Goal: Check status: Check status

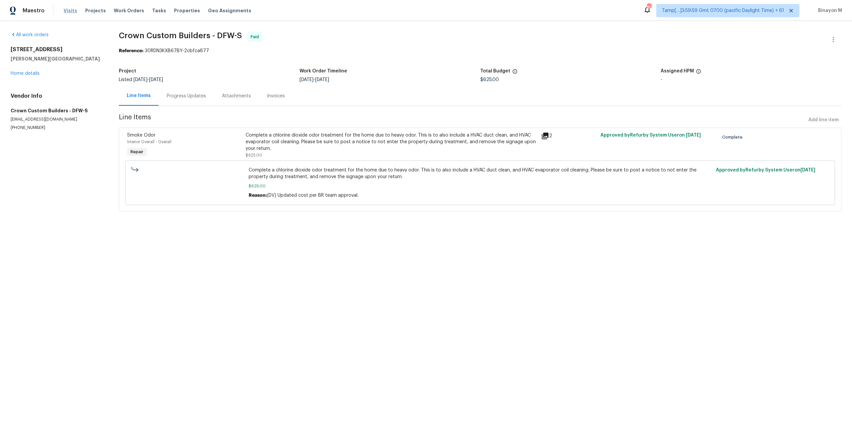
click at [72, 10] on span "Visits" at bounding box center [71, 10] width 14 height 7
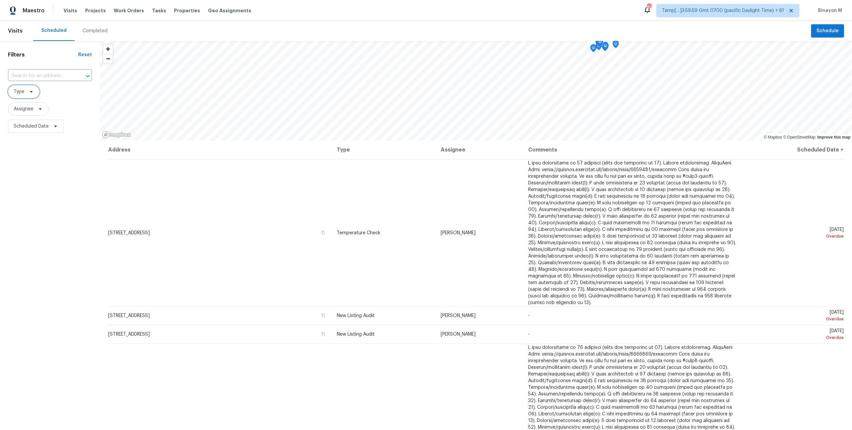
click at [30, 88] on span "Type" at bounding box center [24, 91] width 32 height 13
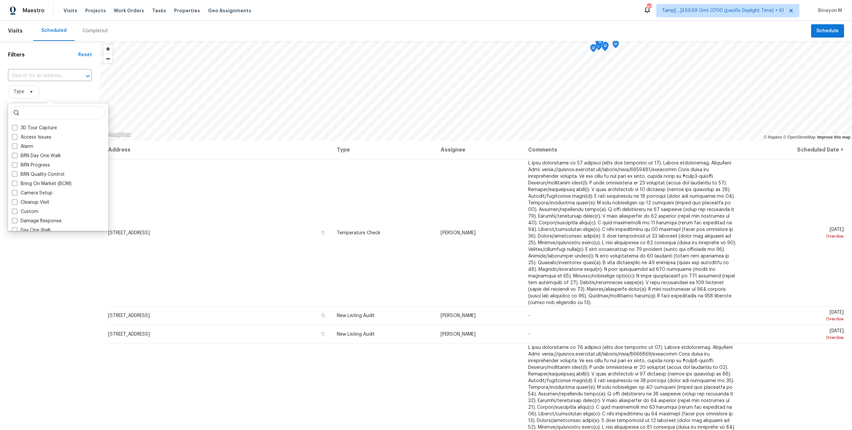
click at [38, 115] on input "search" at bounding box center [58, 112] width 94 height 13
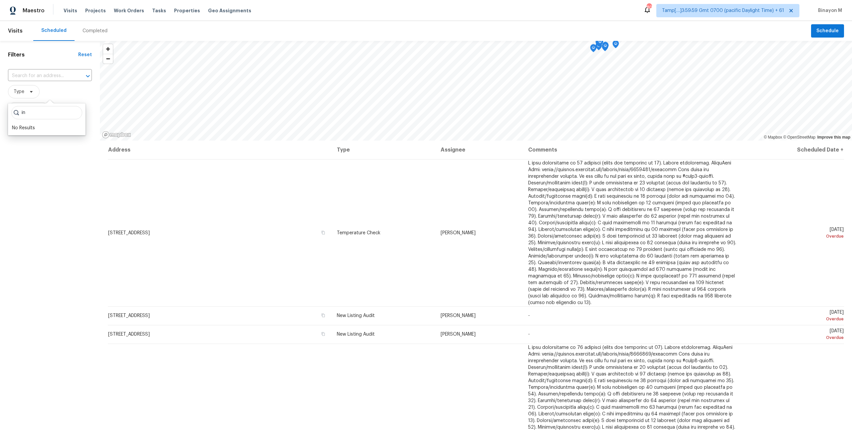
type input "i"
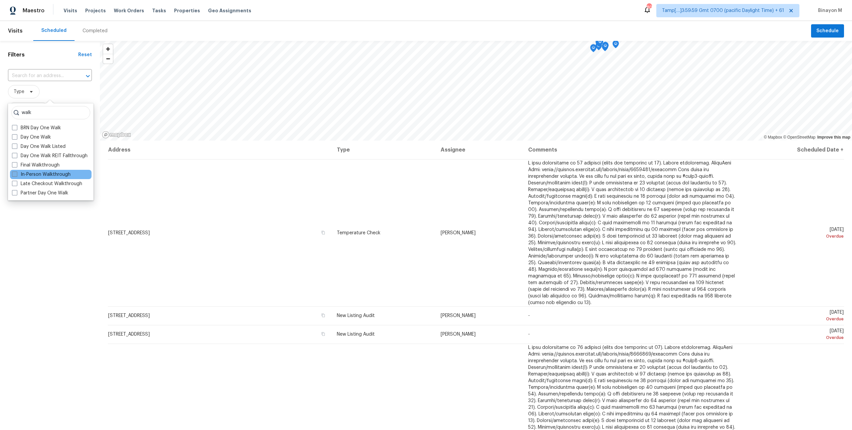
type input "walk"
click at [45, 171] on label "In-Person Walkthrough" at bounding box center [41, 174] width 59 height 7
click at [16, 171] on input "In-Person Walkthrough" at bounding box center [14, 173] width 4 height 4
checkbox input "true"
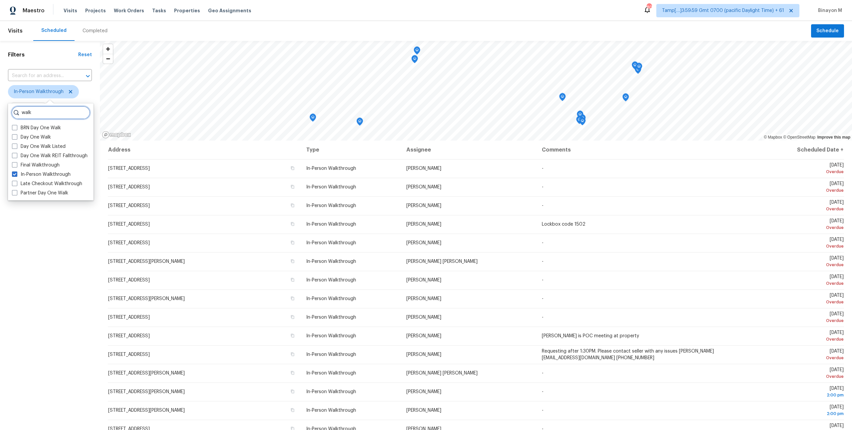
click at [39, 108] on input "walk" at bounding box center [50, 112] width 79 height 13
type input "ag"
click at [84, 93] on span "In-Person Walkthrough" at bounding box center [50, 91] width 84 height 13
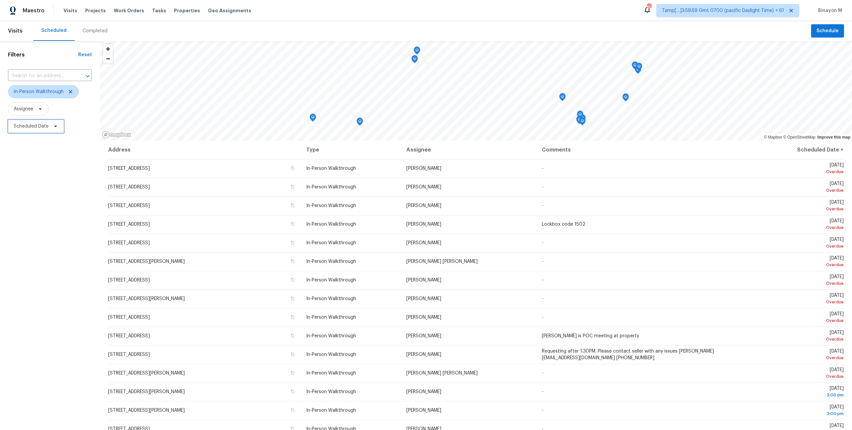
click at [30, 131] on span "Scheduled Date" at bounding box center [36, 126] width 56 height 13
select select "7"
select select "2025"
select select "8"
select select "2025"
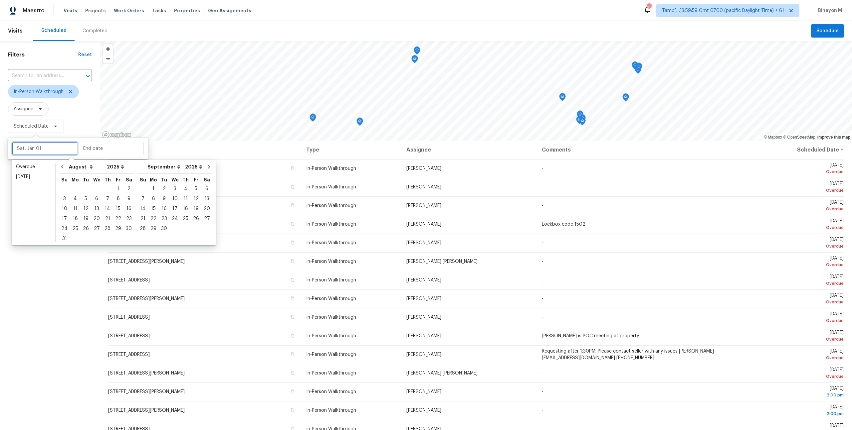
click at [45, 149] on input "text" at bounding box center [45, 148] width 66 height 13
click at [117, 226] on div "29" at bounding box center [118, 228] width 11 height 9
type input "[DATE]"
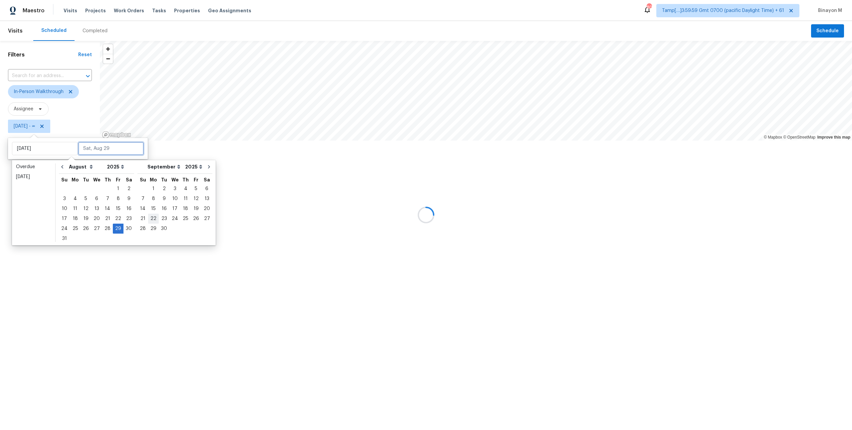
type input "[DATE]"
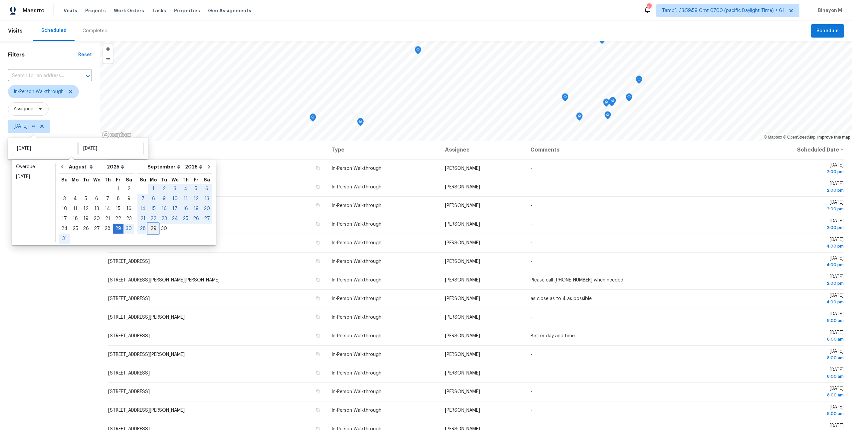
click at [150, 228] on div "29" at bounding box center [153, 228] width 11 height 9
type input "[DATE]"
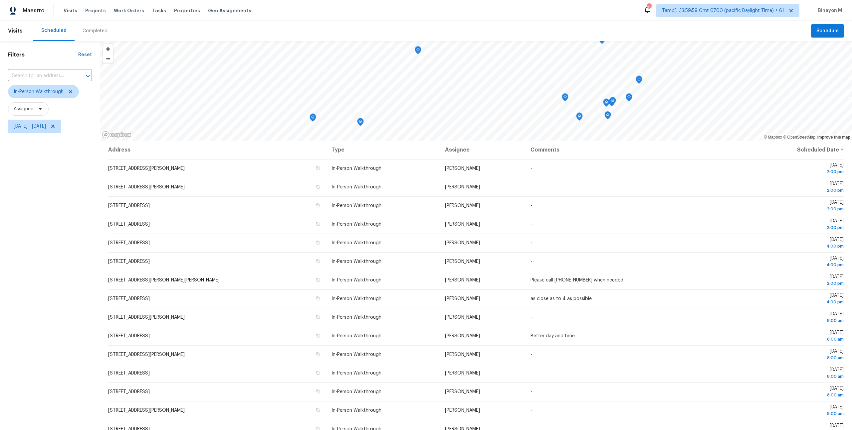
click at [50, 251] on div "Filters Reset ​ In-Person Walkthrough Assignee [DATE] - [DATE]" at bounding box center [50, 263] width 100 height 444
click at [25, 126] on span "[DATE] - [DATE]" at bounding box center [30, 126] width 32 height 7
click at [95, 148] on input "[DATE]" at bounding box center [111, 148] width 66 height 13
select select "7"
select select "2025"
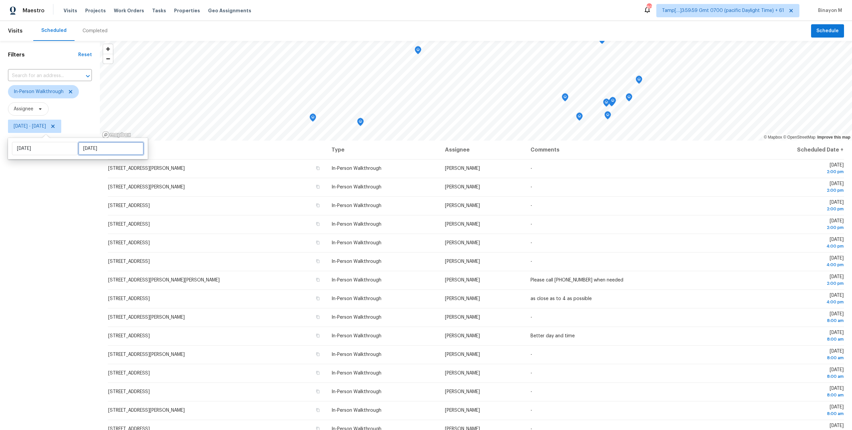
select select "8"
select select "2025"
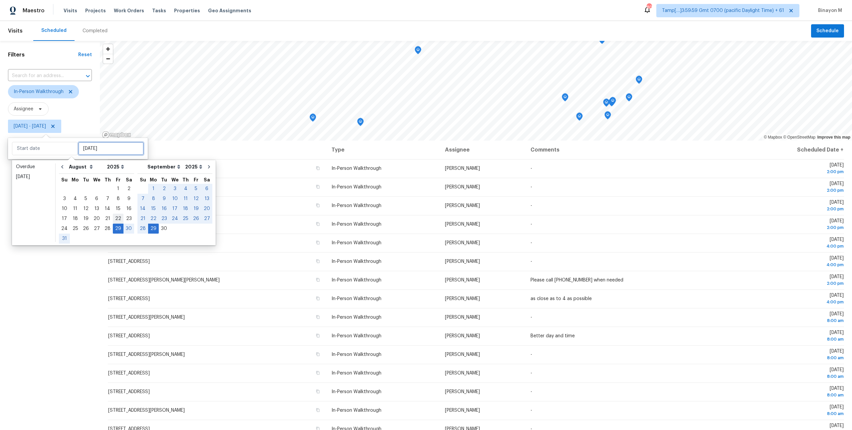
type input "[DATE]"
click at [115, 226] on div "29" at bounding box center [118, 228] width 11 height 9
type input "[DATE]"
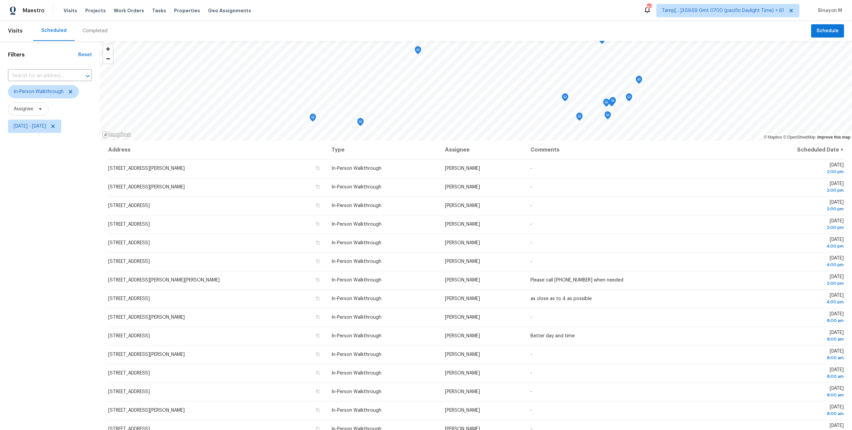
click at [72, 237] on div "Filters Reset ​ In-Person Walkthrough Assignee [DATE] - [DATE]" at bounding box center [50, 263] width 100 height 444
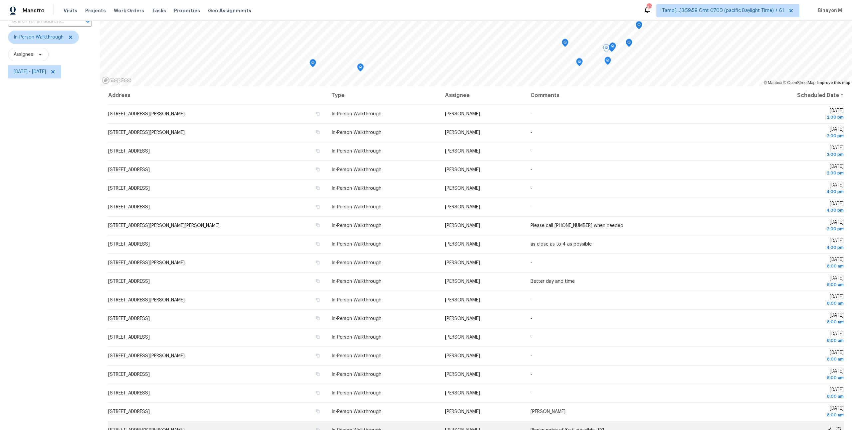
scroll to position [65, 0]
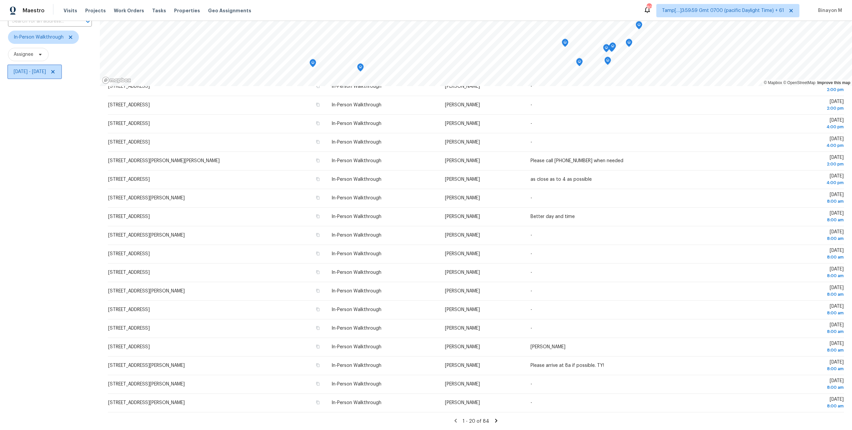
click at [40, 77] on span "[DATE] - [DATE]" at bounding box center [34, 71] width 53 height 13
select select "7"
select select "2025"
select select "8"
select select "2025"
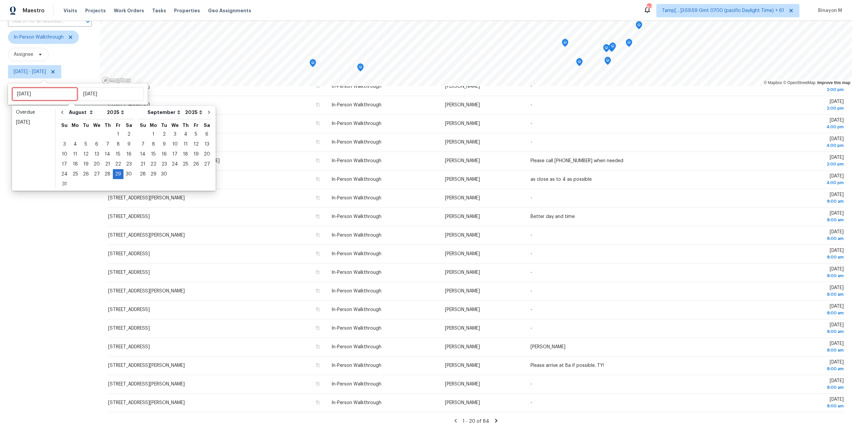
click at [39, 93] on input "[DATE]" at bounding box center [45, 93] width 66 height 13
type input "[DATE]"
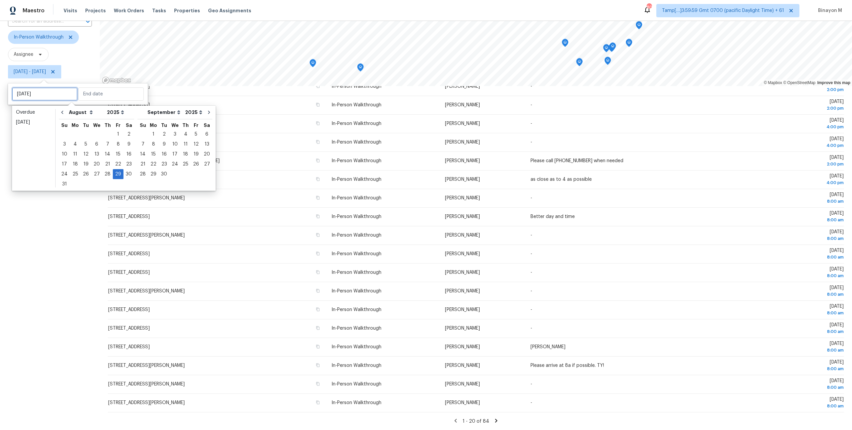
type input "[DATE]"
click at [148, 133] on div "1" at bounding box center [153, 134] width 11 height 9
type input "[DATE]"
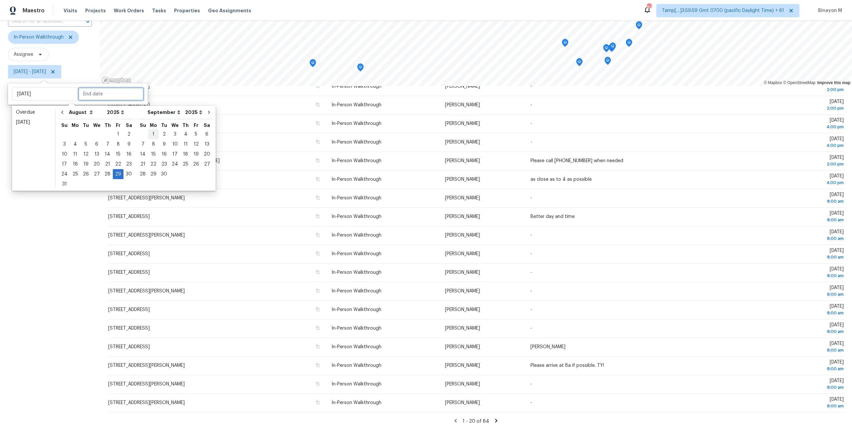
type input "[DATE]"
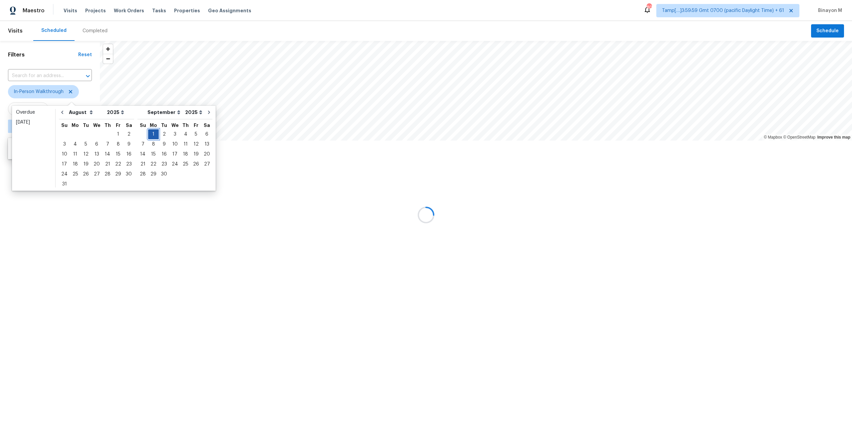
click at [148, 133] on div "1" at bounding box center [153, 134] width 11 height 9
type input "[DATE]"
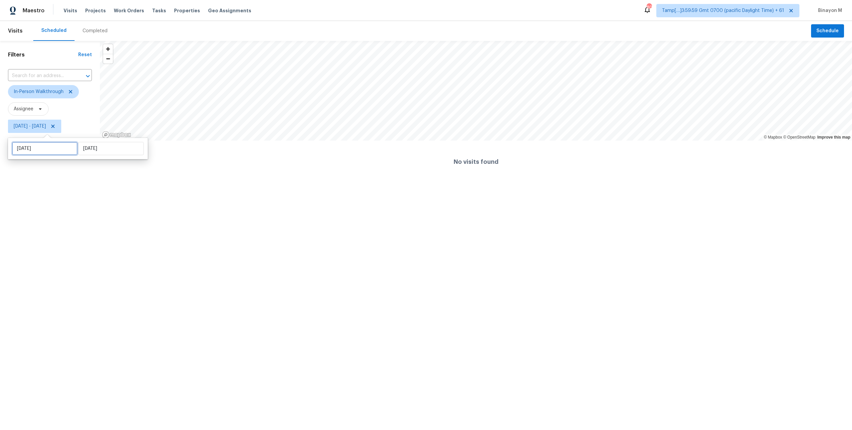
click at [68, 152] on input "[DATE]" at bounding box center [45, 148] width 66 height 13
select select "8"
select select "2025"
select select "9"
select select "2025"
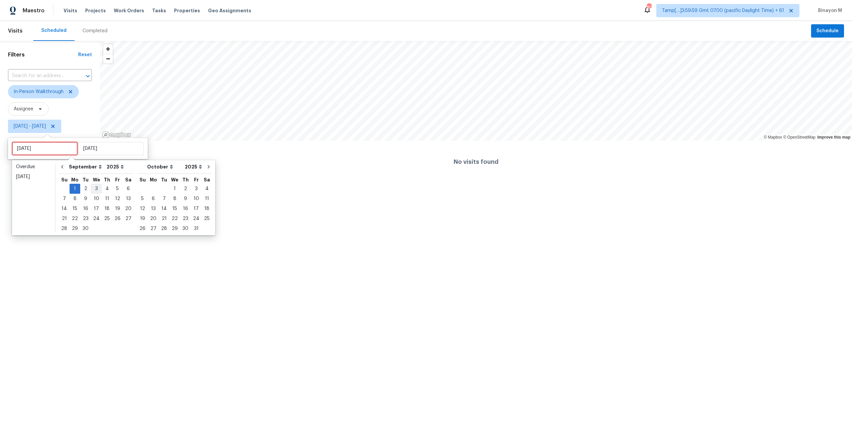
type input "[DATE]"
click at [84, 186] on div "2" at bounding box center [85, 188] width 11 height 9
type input "[DATE]"
click at [84, 186] on div "2" at bounding box center [85, 188] width 11 height 9
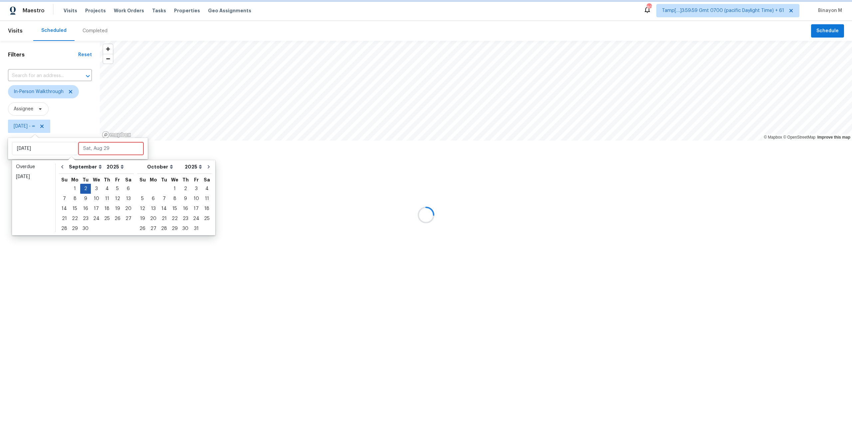
type input "[DATE]"
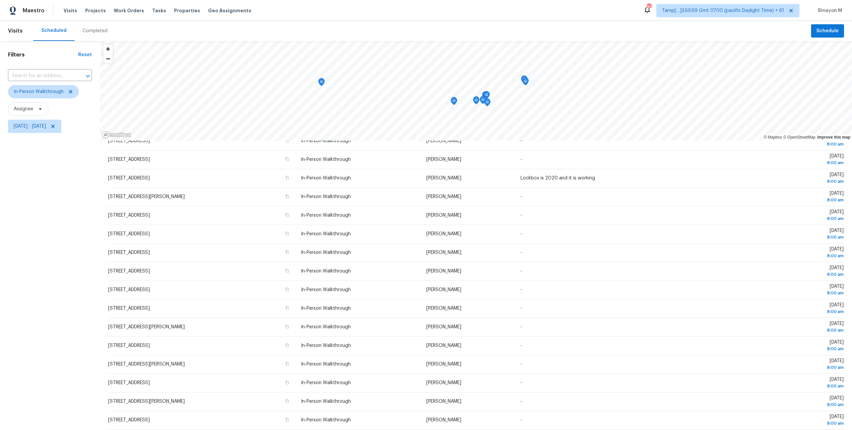
click at [64, 249] on div "Filters Reset ​ In-Person Walkthrough Assignee [DATE] - [DATE]" at bounding box center [50, 263] width 100 height 444
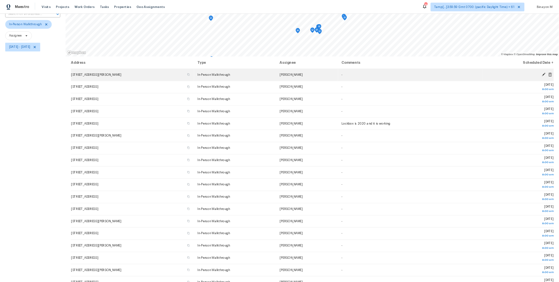
scroll to position [55, 0]
